Goal: Information Seeking & Learning: Find specific fact

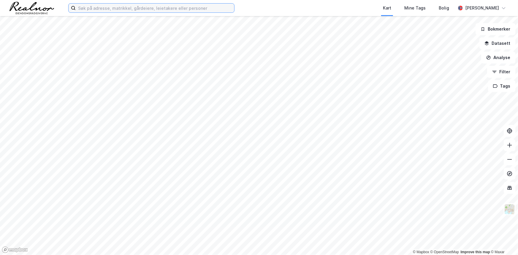
click at [156, 6] on input at bounding box center [155, 8] width 159 height 9
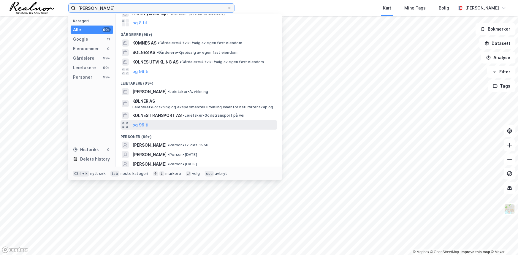
scroll to position [46, 0]
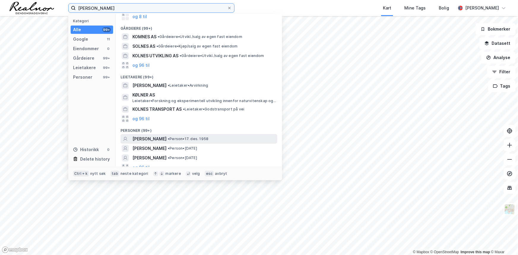
type input "[PERSON_NAME]"
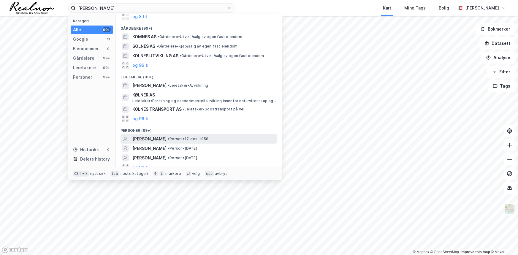
click at [160, 135] on span "[PERSON_NAME]" at bounding box center [149, 138] width 34 height 7
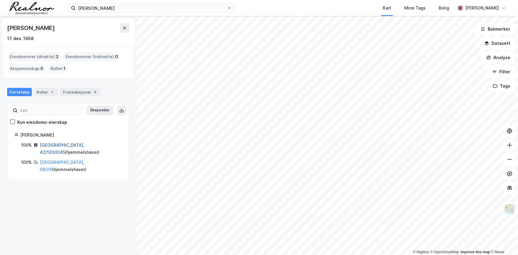
click at [64, 145] on link "[GEOGRAPHIC_DATA], 42/133/0/45" at bounding box center [62, 148] width 45 height 12
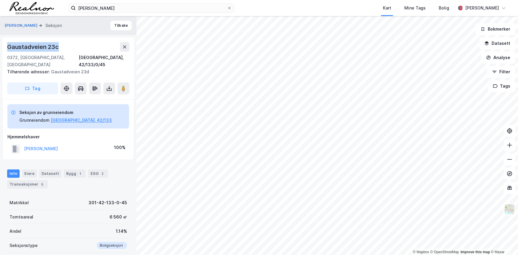
drag, startPoint x: 66, startPoint y: 46, endPoint x: 3, endPoint y: 48, distance: 62.7
click at [3, 48] on div "[STREET_ADDRESS], 42/133/0/45 Tilhørende adresser: [STREET_ADDRESS] Tag" at bounding box center [68, 68] width 132 height 62
copy div "Gaustadveien 23c"
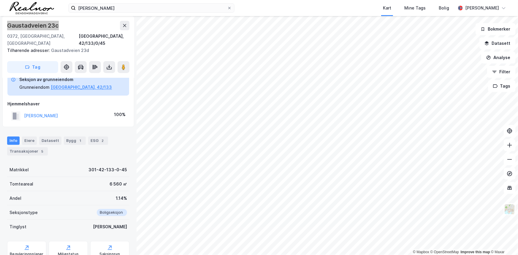
scroll to position [50, 0]
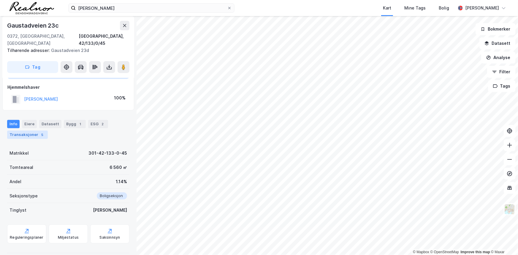
click at [26, 131] on div "Transaksjoner 5" at bounding box center [27, 135] width 41 height 8
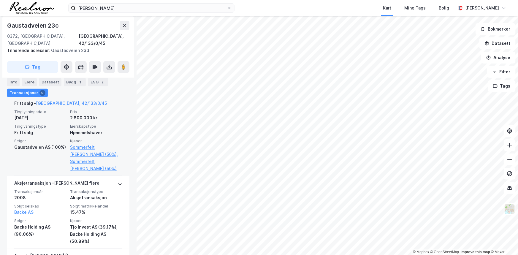
scroll to position [283, 0]
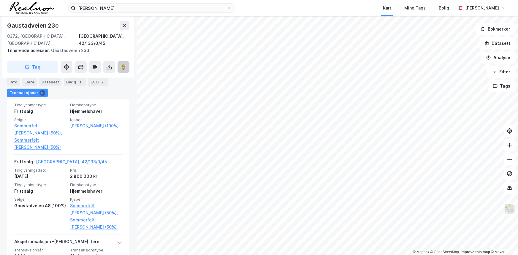
click at [126, 62] on button at bounding box center [124, 67] width 12 height 12
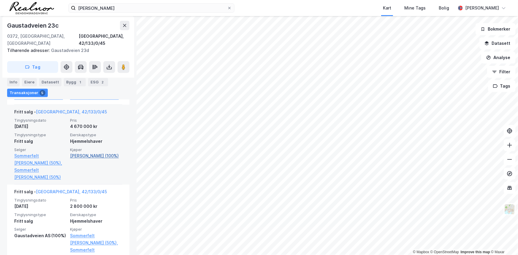
scroll to position [202, 0]
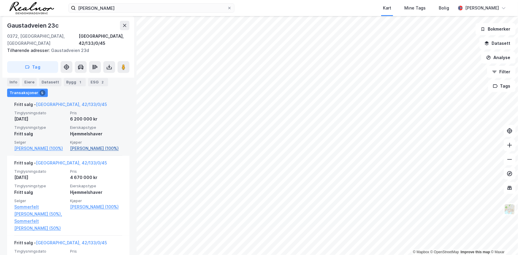
click at [82, 145] on link "[PERSON_NAME] (100%)" at bounding box center [96, 148] width 52 height 7
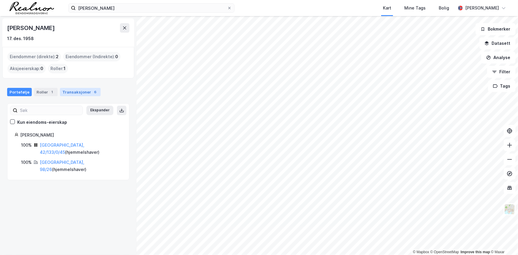
click at [75, 91] on div "Transaksjoner 6" at bounding box center [80, 92] width 41 height 8
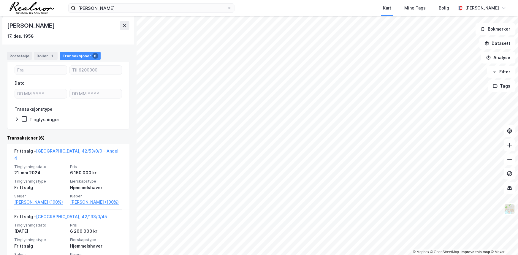
scroll to position [81, 0]
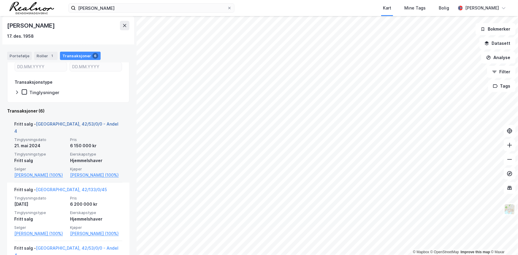
click at [66, 124] on link "[GEOGRAPHIC_DATA], 42/53/0/0 - Andel 4" at bounding box center [66, 127] width 104 height 12
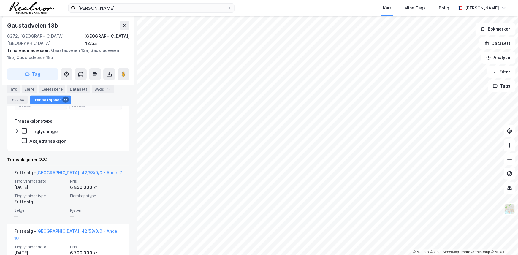
scroll to position [160, 0]
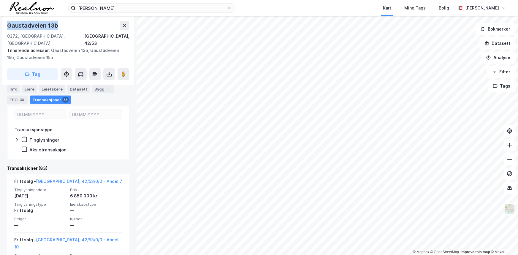
drag, startPoint x: 64, startPoint y: 26, endPoint x: 7, endPoint y: 27, distance: 57.0
click at [7, 27] on div "Gaustadveien 13b" at bounding box center [68, 25] width 122 height 9
copy div "Gaustadveien 13b"
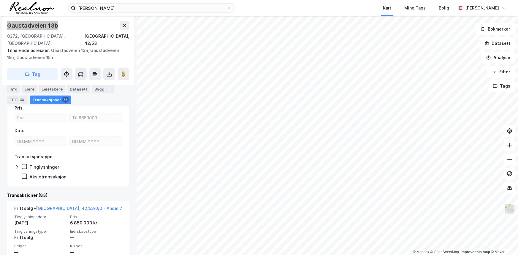
scroll to position [214, 0]
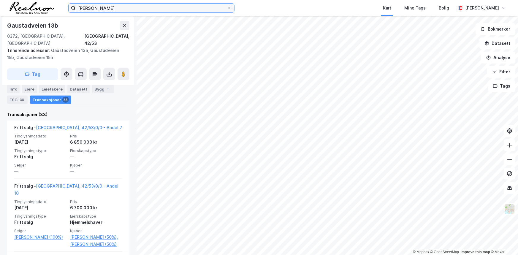
click at [120, 9] on input "[PERSON_NAME]" at bounding box center [151, 8] width 151 height 9
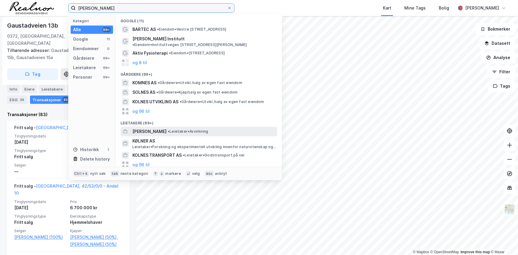
scroll to position [54, 0]
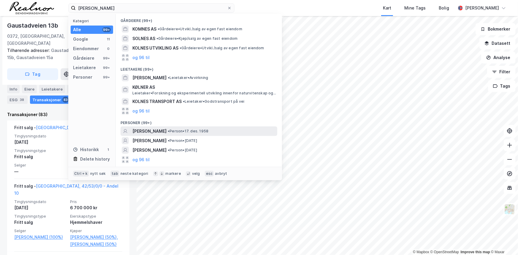
click at [166, 128] on span "[PERSON_NAME]" at bounding box center [149, 131] width 34 height 7
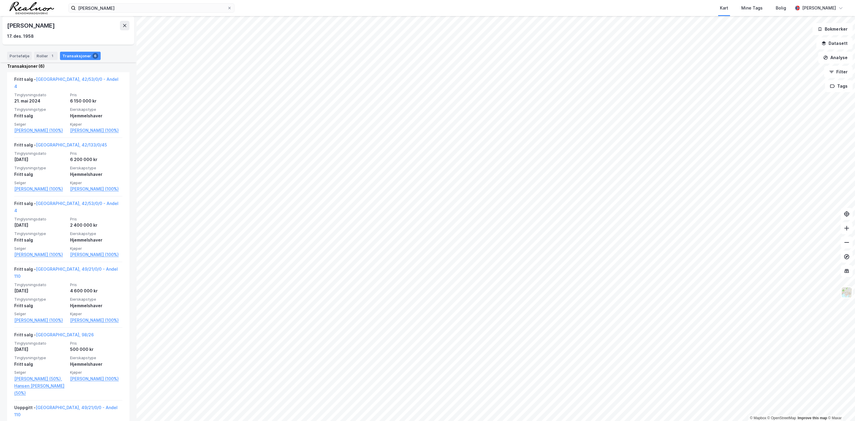
scroll to position [131, 0]
